Goal: Transaction & Acquisition: Purchase product/service

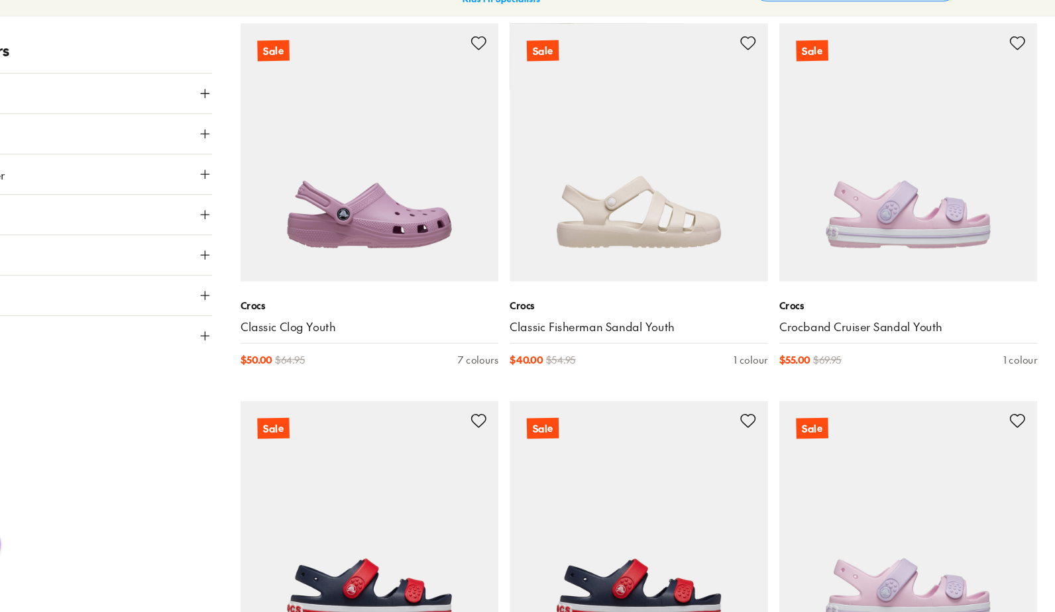
scroll to position [6252, 0]
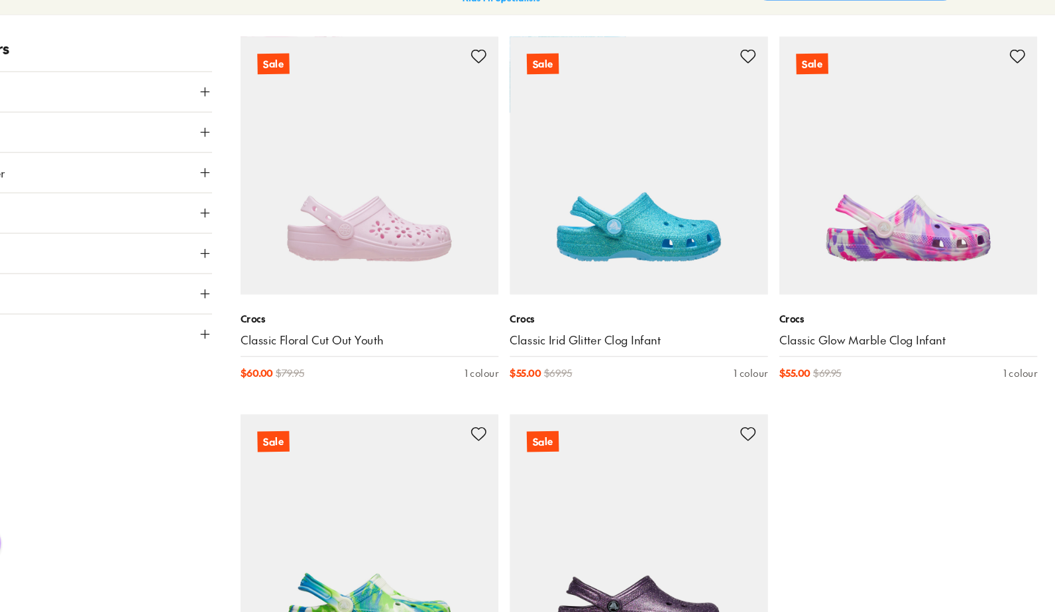
scroll to position [8018, 0]
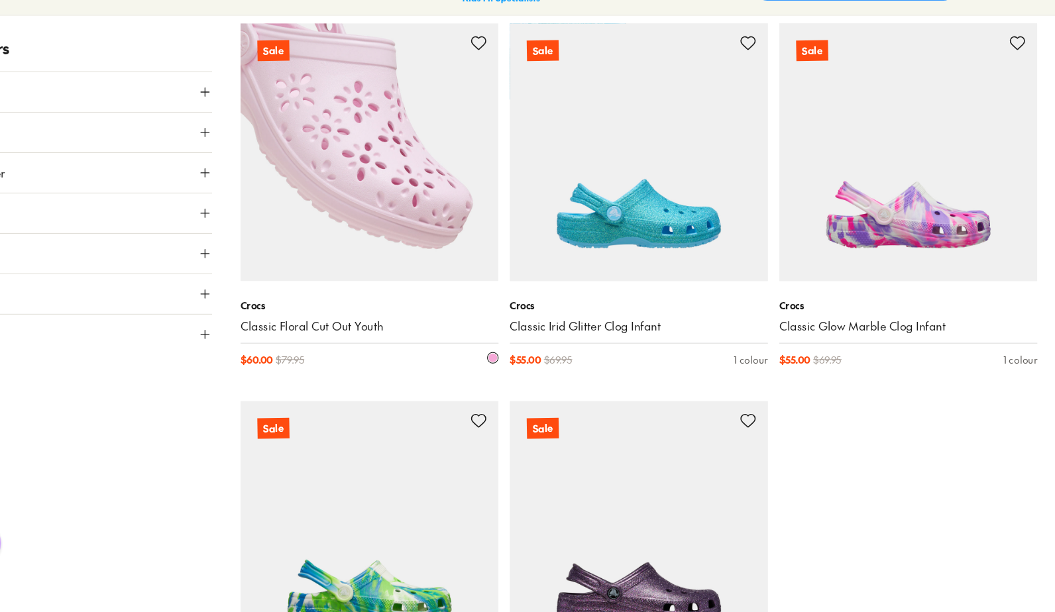
click at [483, 199] on img at bounding box center [404, 182] width 241 height 241
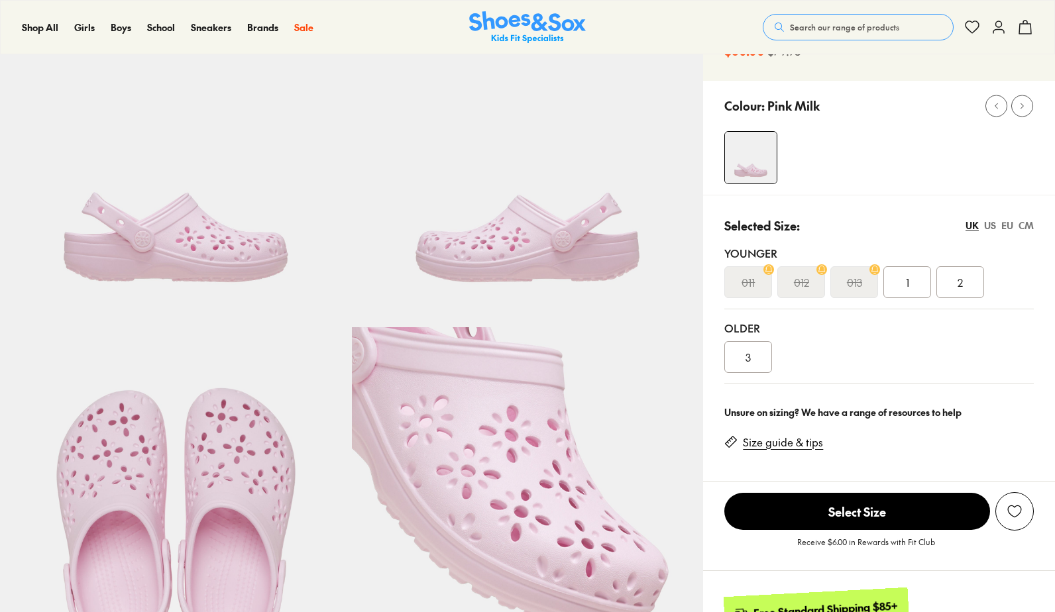
select select "*"
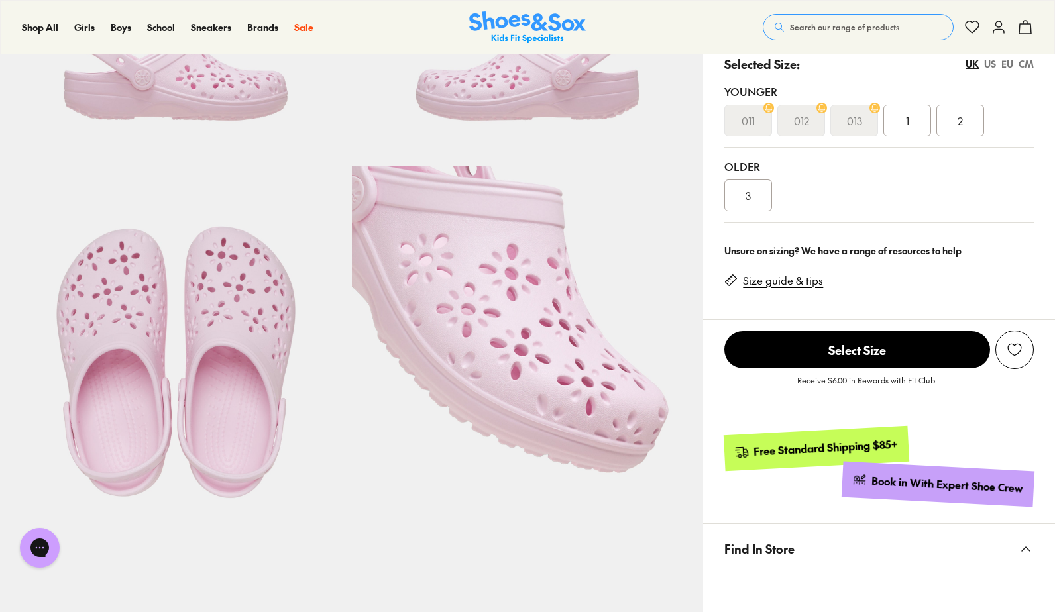
click at [486, 237] on img at bounding box center [528, 342] width 352 height 352
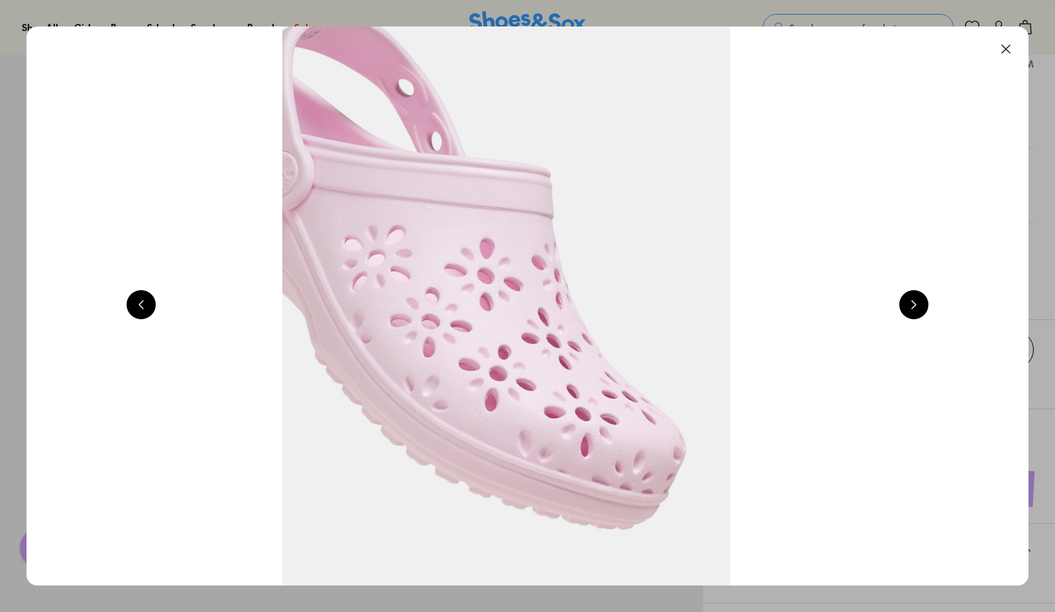
click at [1019, 42] on button at bounding box center [1006, 48] width 29 height 29
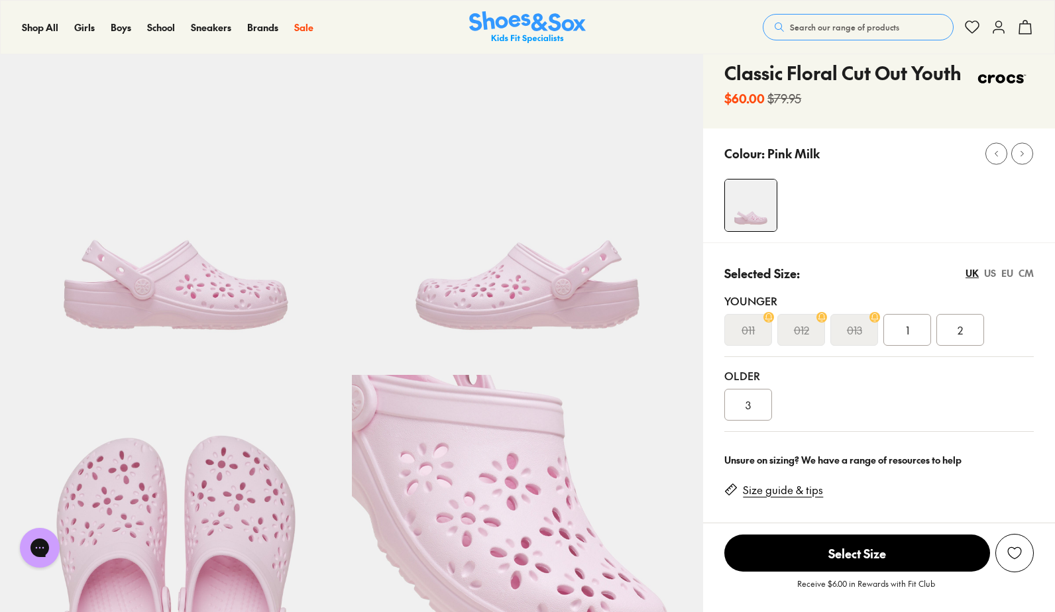
scroll to position [0, 0]
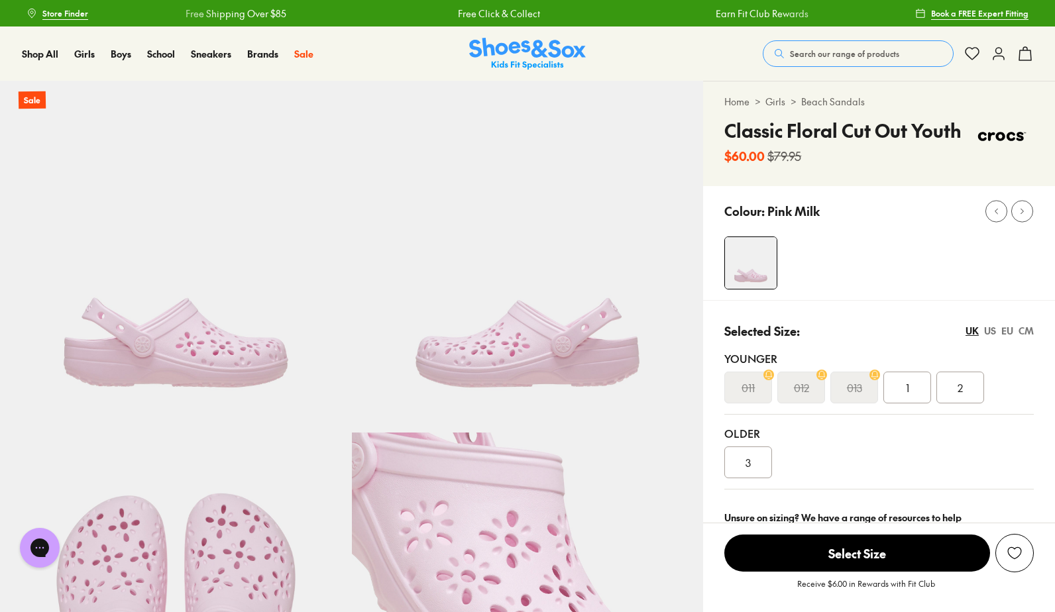
click at [854, 65] on button "Search our range of products" at bounding box center [858, 53] width 191 height 27
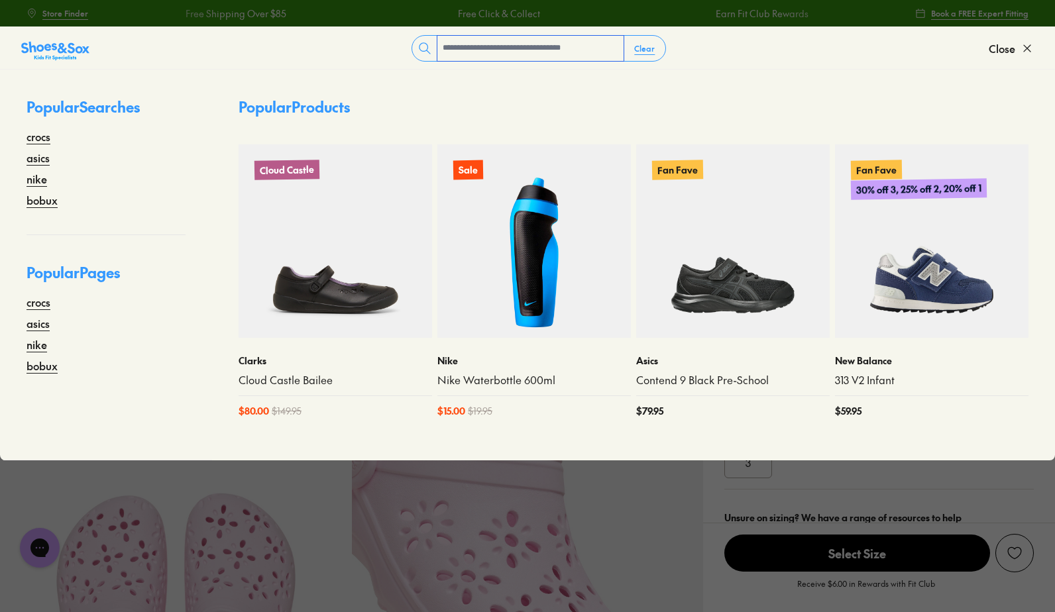
type input "*"
type input "**********"
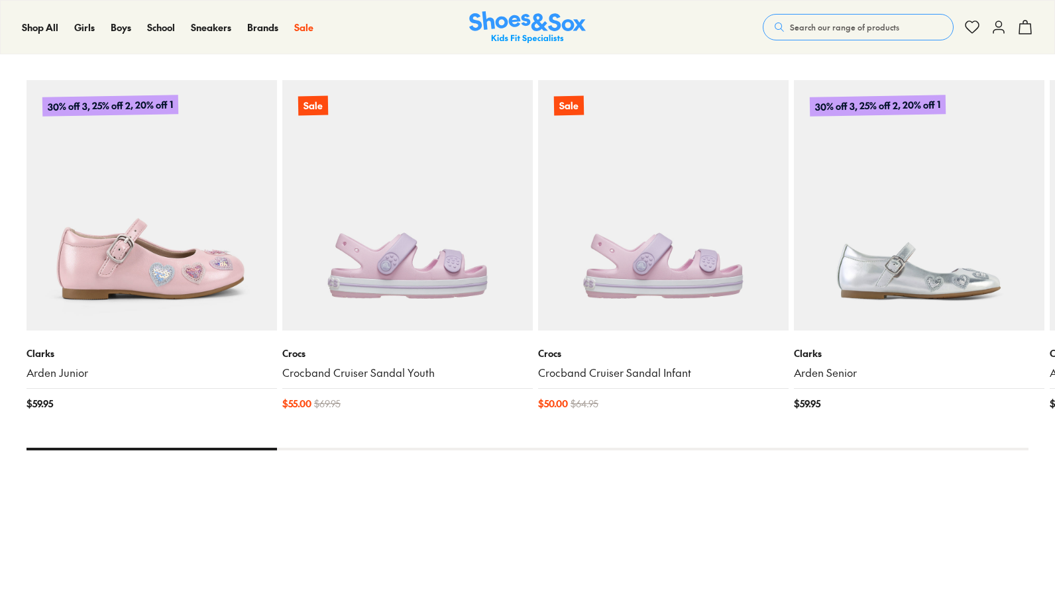
scroll to position [682, 0]
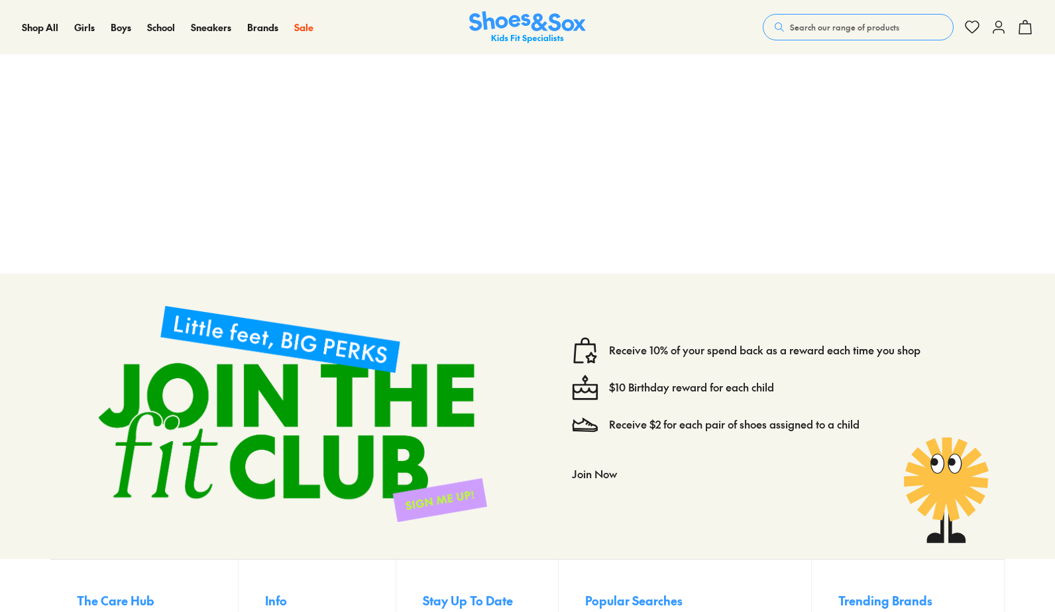
click at [846, 27] on span "Search our range of products" at bounding box center [844, 27] width 109 height 12
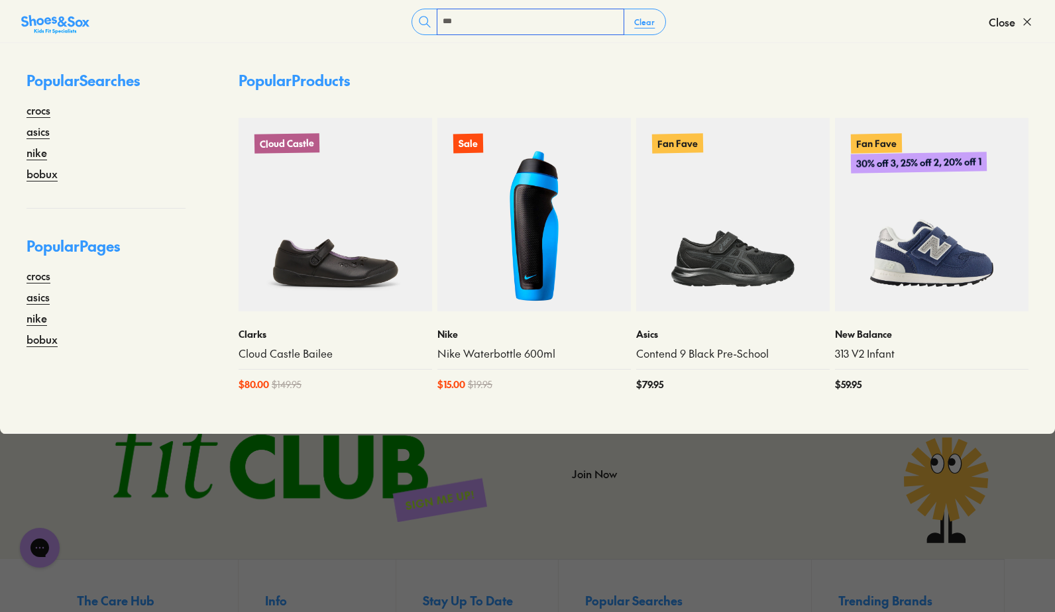
scroll to position [0, 0]
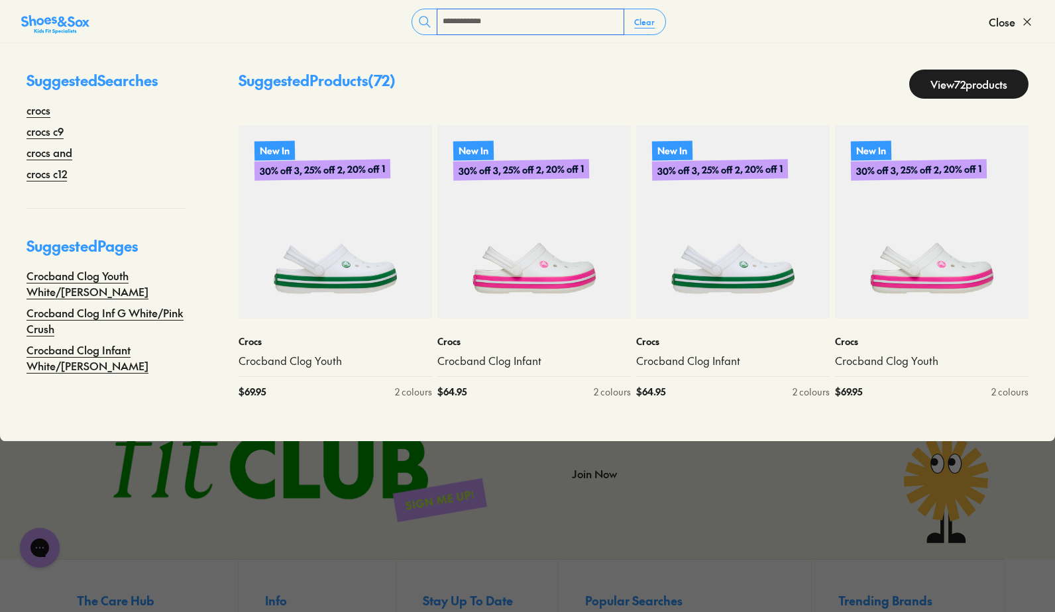
type input "**********"
